Goal: Information Seeking & Learning: Learn about a topic

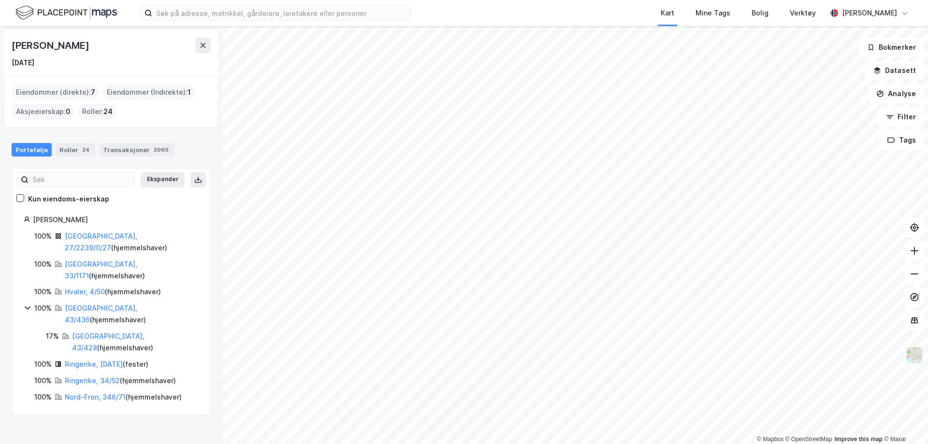
click at [29, 304] on icon at bounding box center [28, 308] width 8 height 8
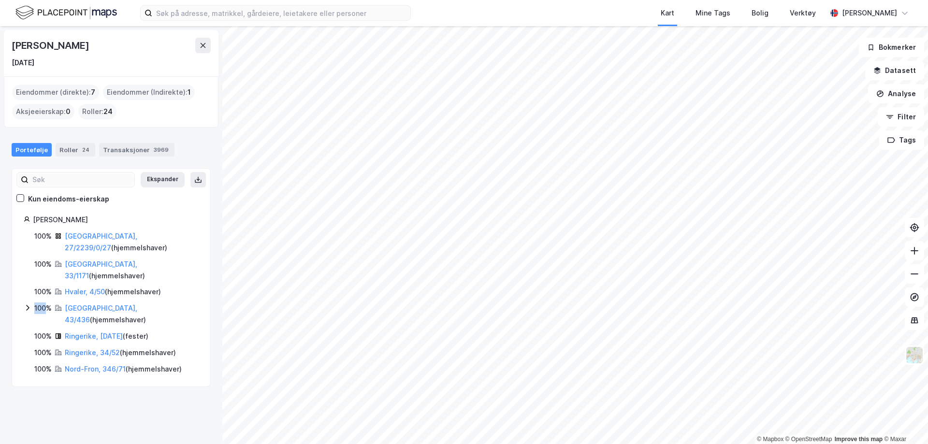
click at [29, 304] on icon at bounding box center [28, 308] width 8 height 8
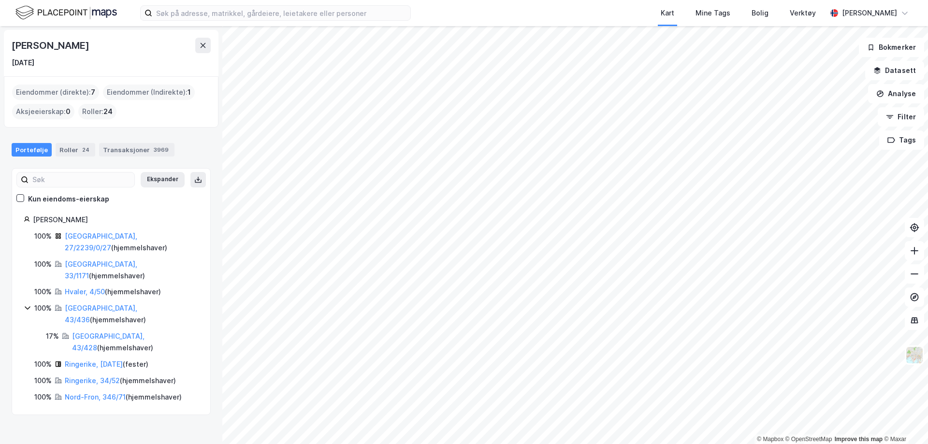
click at [71, 407] on div "Knut Hartvig Johannson 15. aug. 1937 Eiendommer (direkte) : 7 Eiendommer (Indir…" at bounding box center [111, 235] width 222 height 418
drag, startPoint x: 114, startPoint y: 220, endPoint x: 29, endPoint y: 224, distance: 84.6
click at [29, 224] on div "[PERSON_NAME]" at bounding box center [111, 220] width 175 height 12
copy div "[PERSON_NAME]"
click at [81, 379] on div "Knut Hartvig Johannson 15. aug. 1937 Eiendommer (direkte) : 7 Eiendommer (Indir…" at bounding box center [111, 235] width 222 height 418
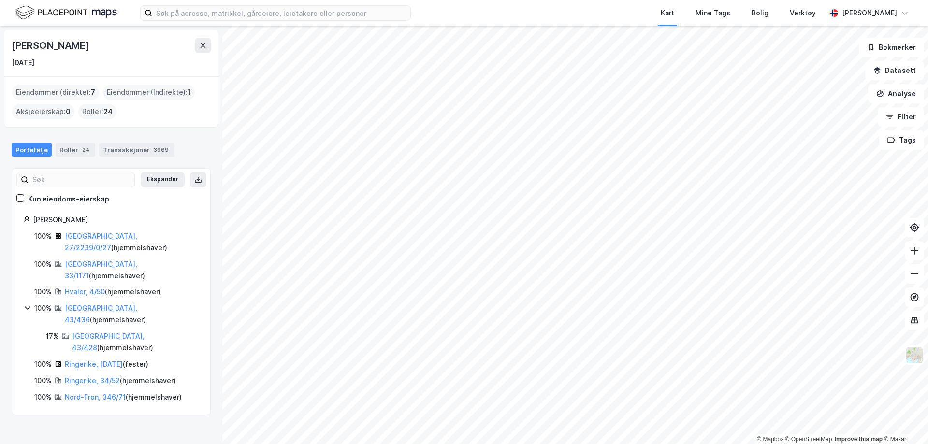
drag, startPoint x: 144, startPoint y: 406, endPoint x: 150, endPoint y: 407, distance: 6.3
click at [149, 407] on div "Knut Hartvig Johannson 15. aug. 1937 Eiendommer (direkte) : 7 Eiendommer (Indir…" at bounding box center [111, 235] width 222 height 418
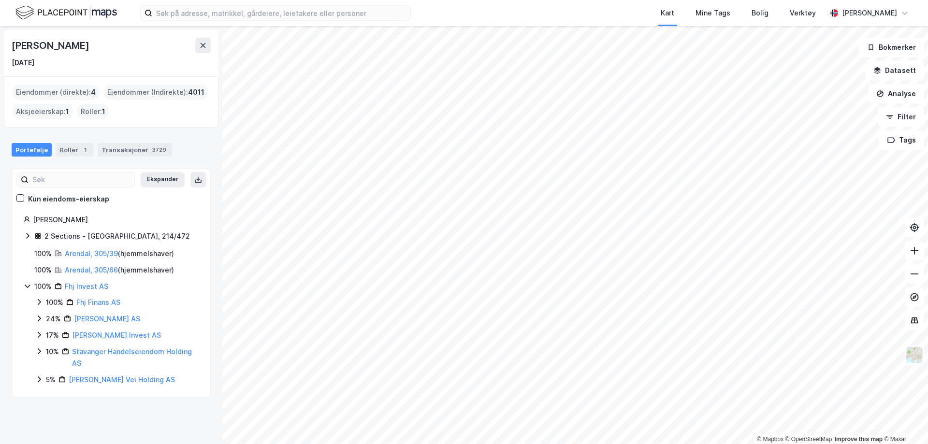
click at [38, 337] on icon at bounding box center [39, 335] width 8 height 8
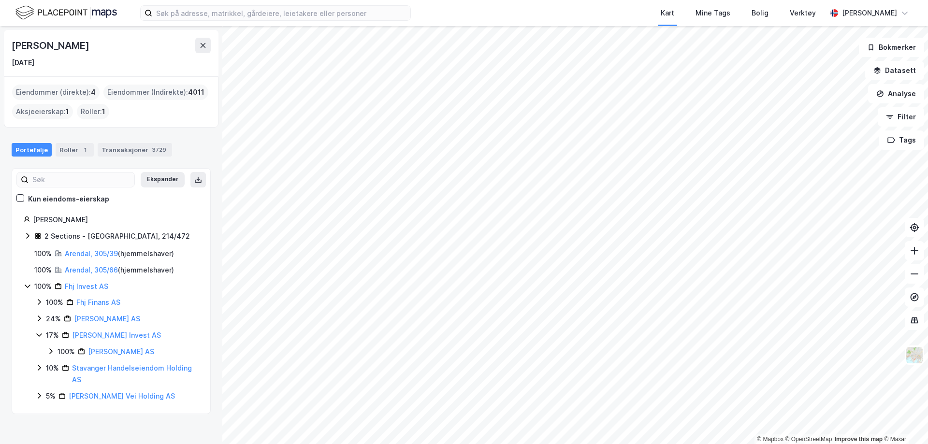
click at [54, 351] on icon at bounding box center [51, 351] width 8 height 8
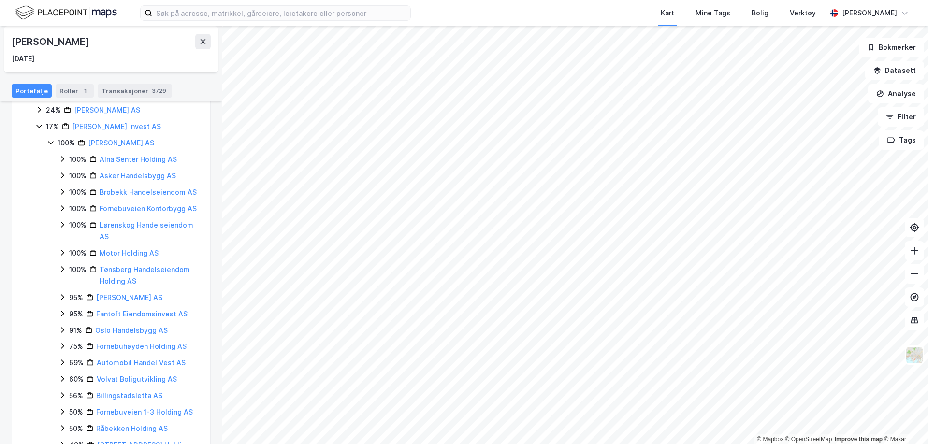
scroll to position [97, 0]
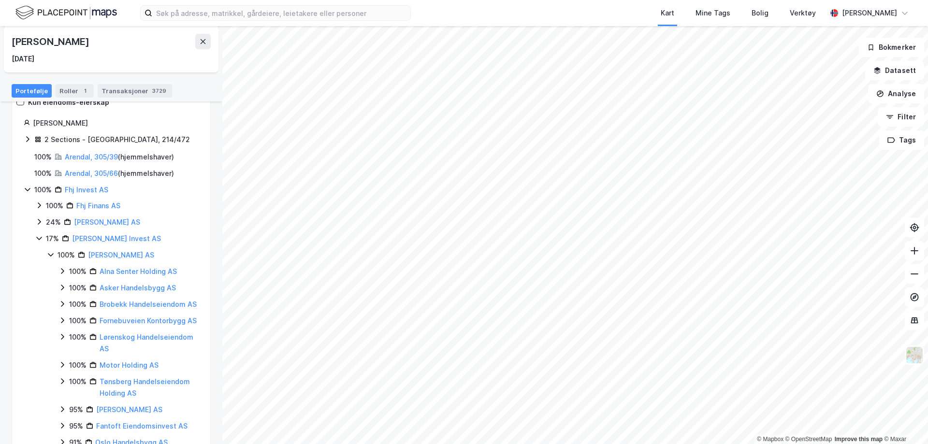
click at [37, 239] on icon at bounding box center [39, 238] width 8 height 8
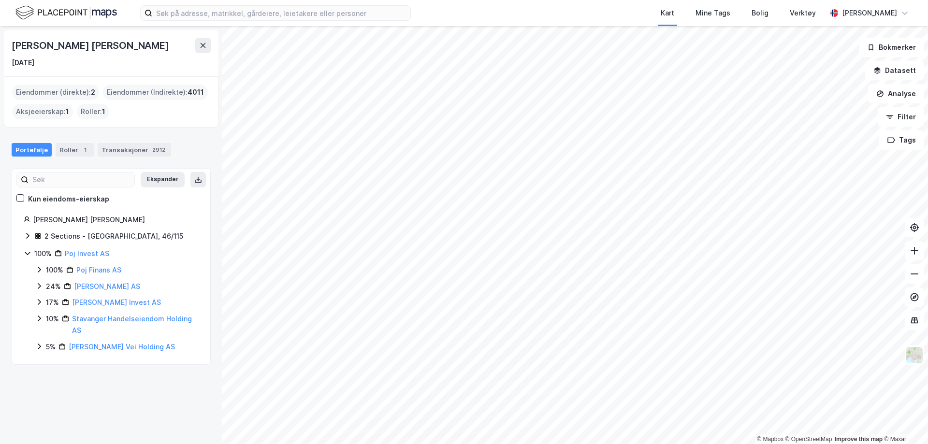
click at [29, 235] on icon at bounding box center [27, 236] width 3 height 6
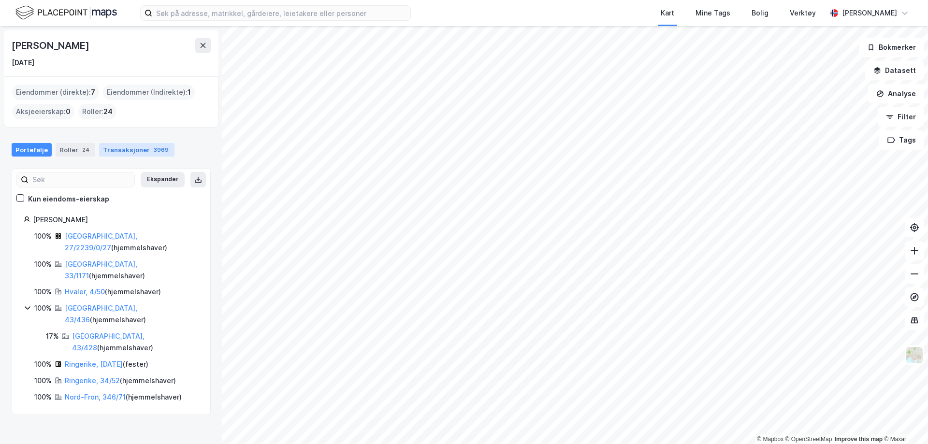
click at [116, 152] on div "Transaksjoner 3969" at bounding box center [136, 150] width 75 height 14
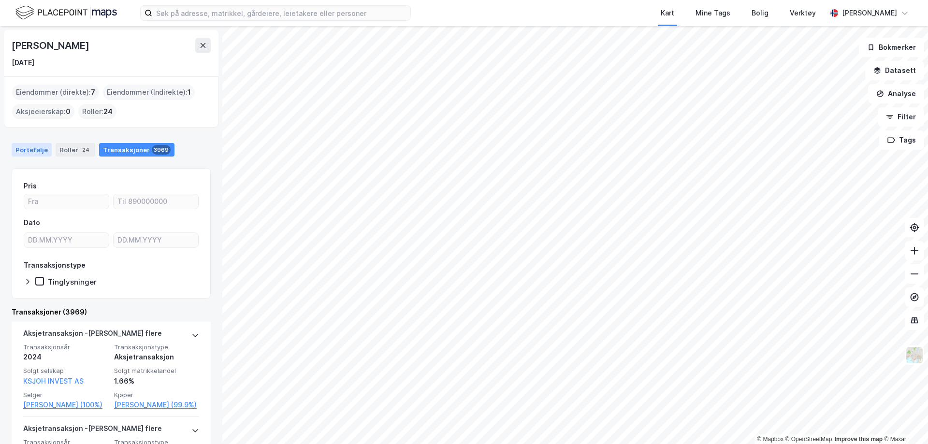
click at [32, 150] on div "Portefølje" at bounding box center [32, 150] width 40 height 14
